Goal: Find specific page/section: Locate a particular part of the current website

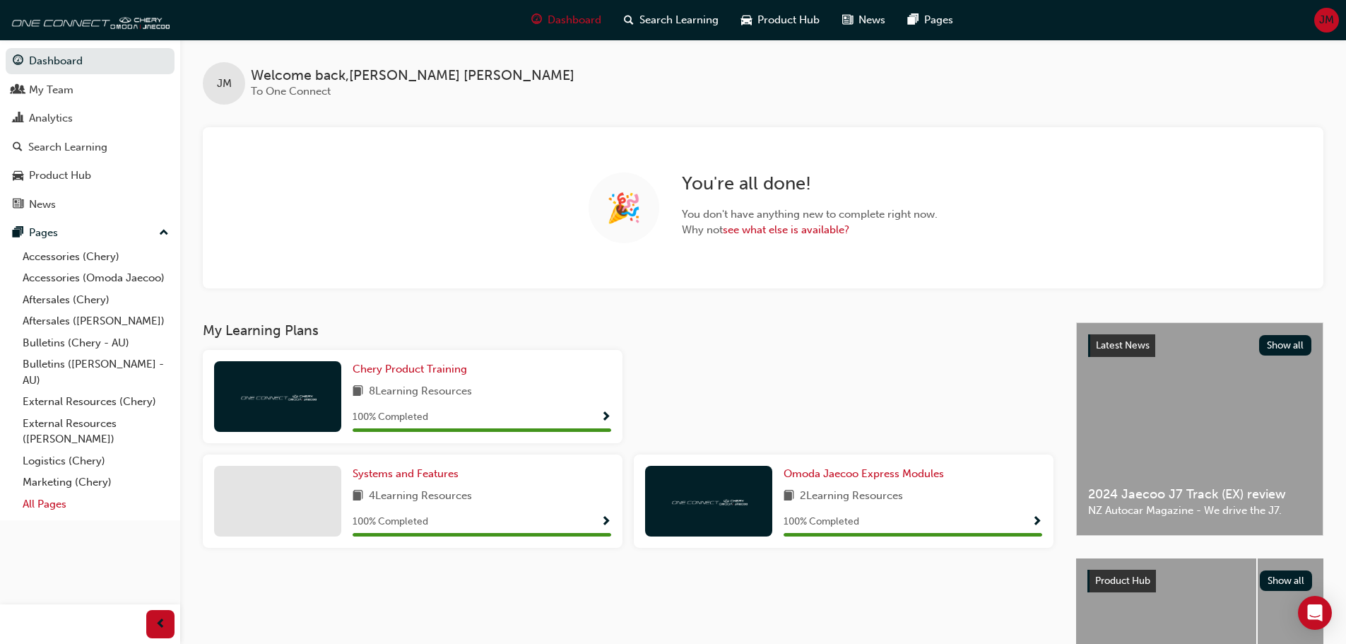
click at [54, 509] on link "All Pages" at bounding box center [96, 504] width 158 height 22
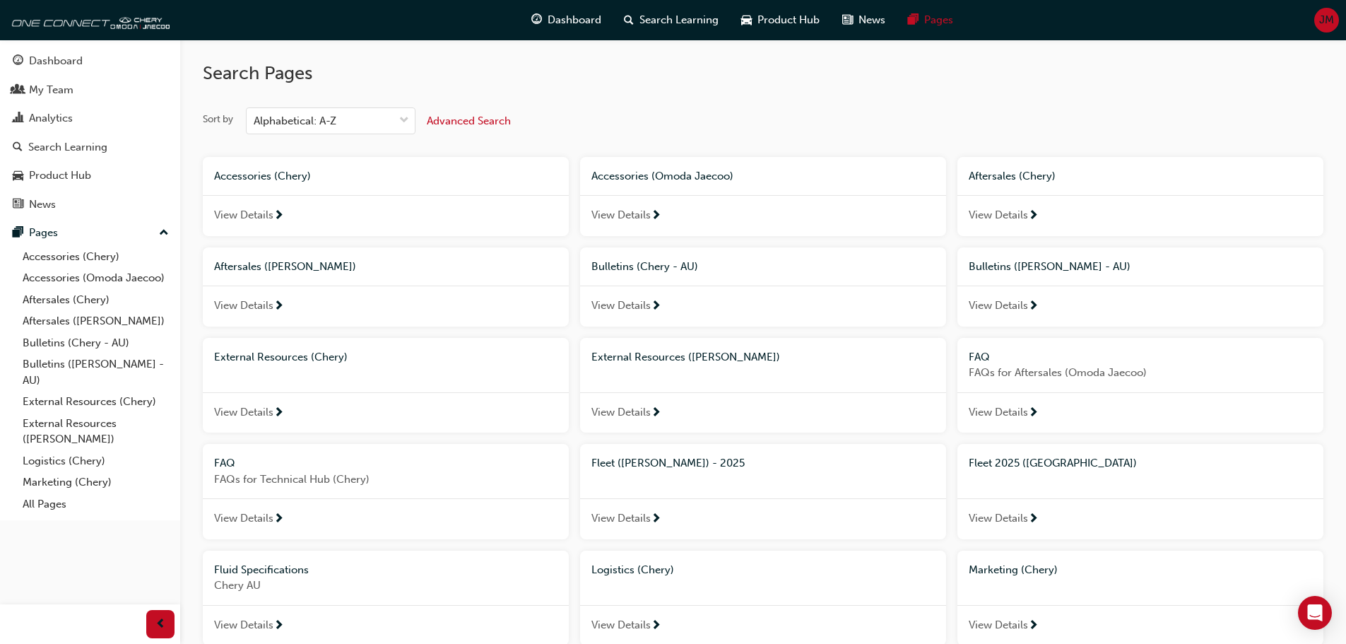
click at [1009, 459] on span "Fleet 2025 ([GEOGRAPHIC_DATA])" at bounding box center [1053, 462] width 168 height 13
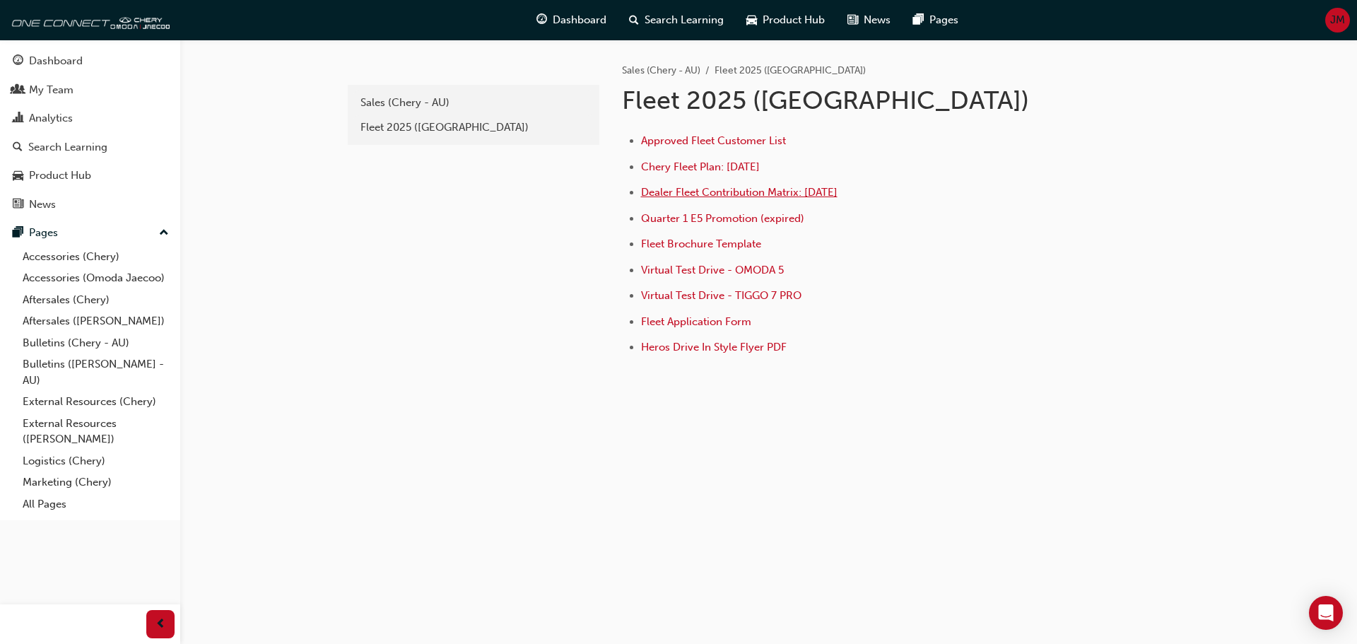
click at [710, 187] on span "Dealer Fleet Contribution Matrix: [DATE]" at bounding box center [739, 192] width 196 height 13
